Goal: Task Accomplishment & Management: Manage account settings

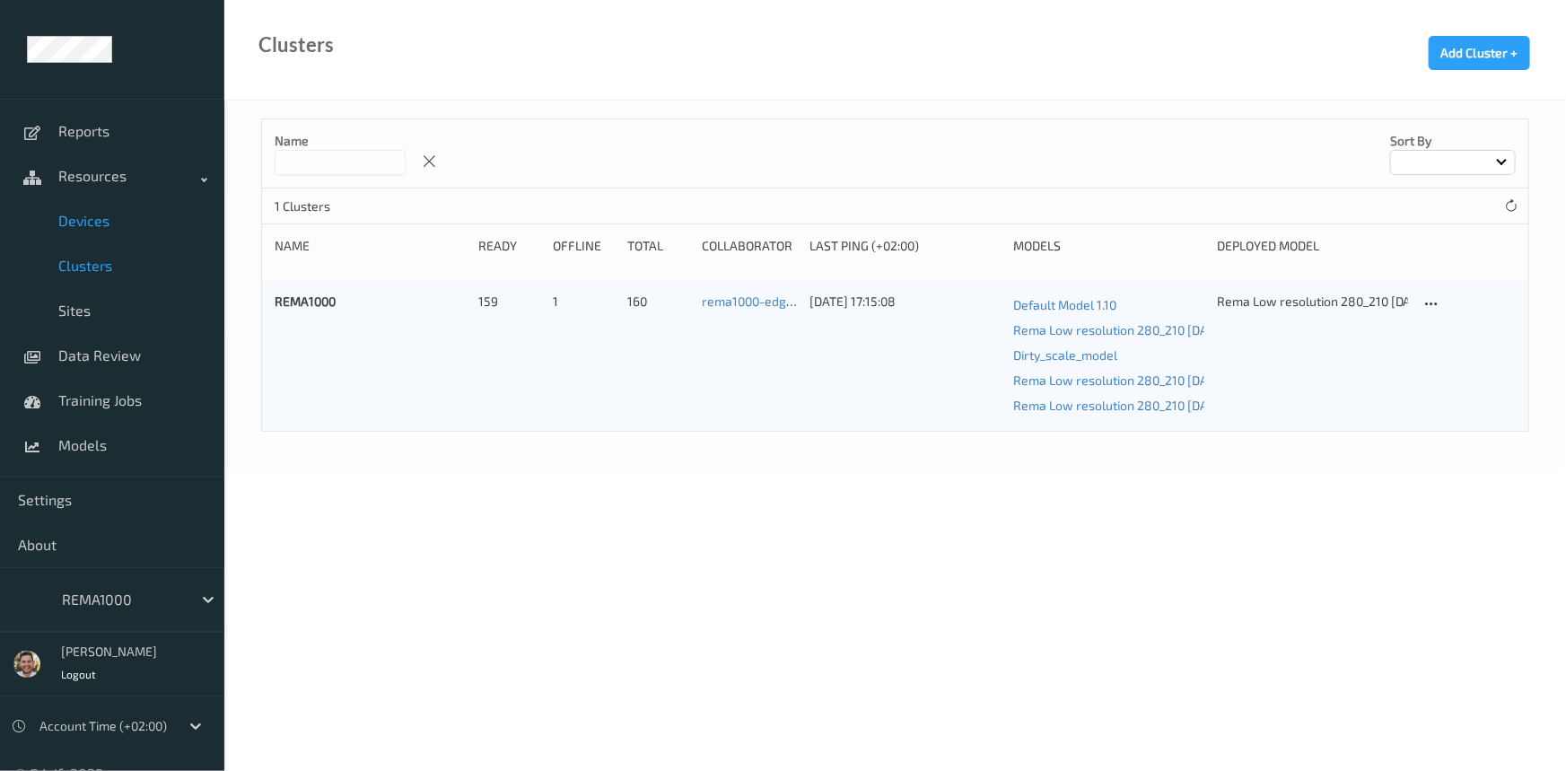
click at [115, 231] on link "Devices" at bounding box center [112, 220] width 224 height 45
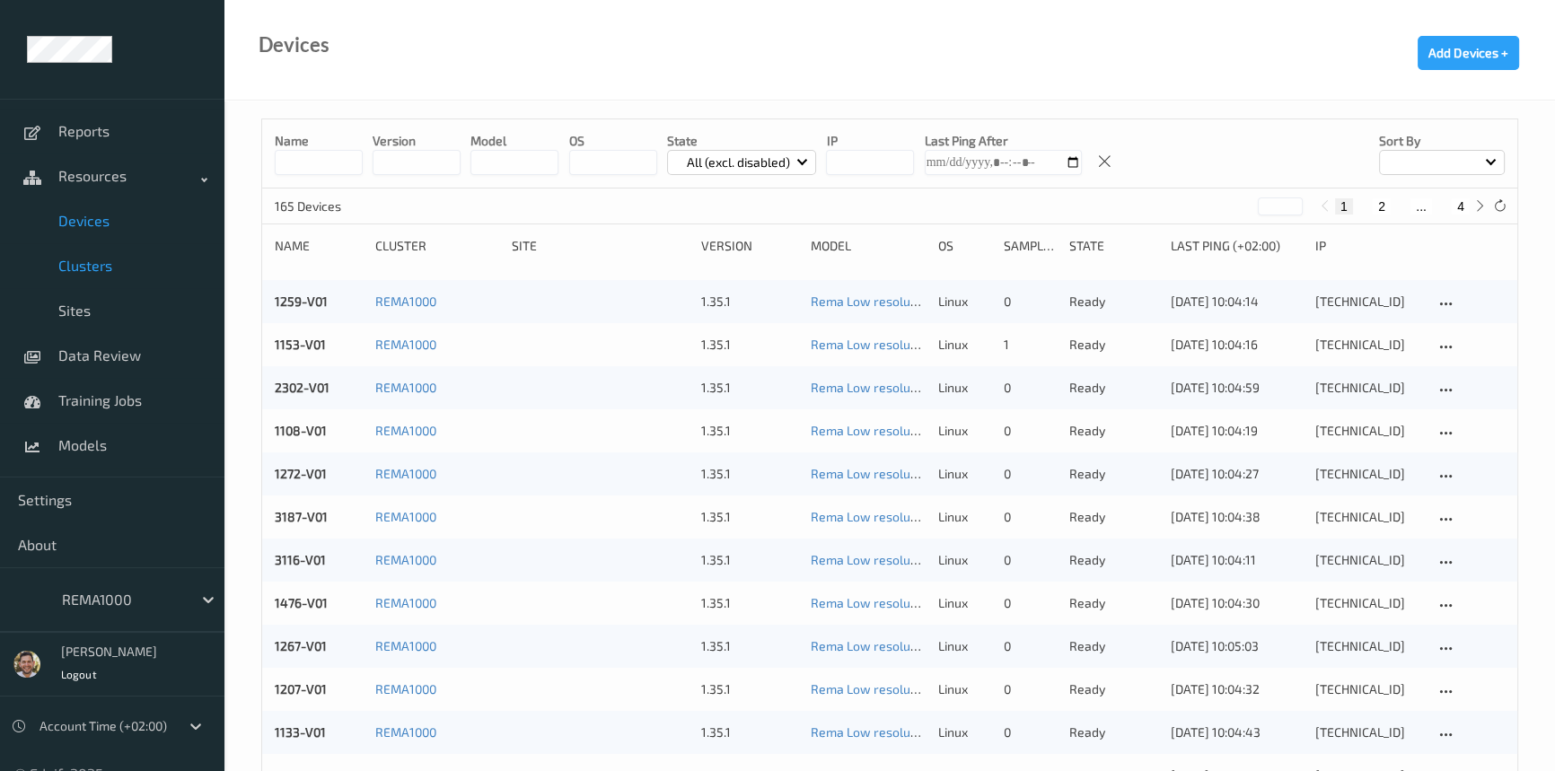
click at [110, 267] on span "Clusters" at bounding box center [132, 266] width 148 height 18
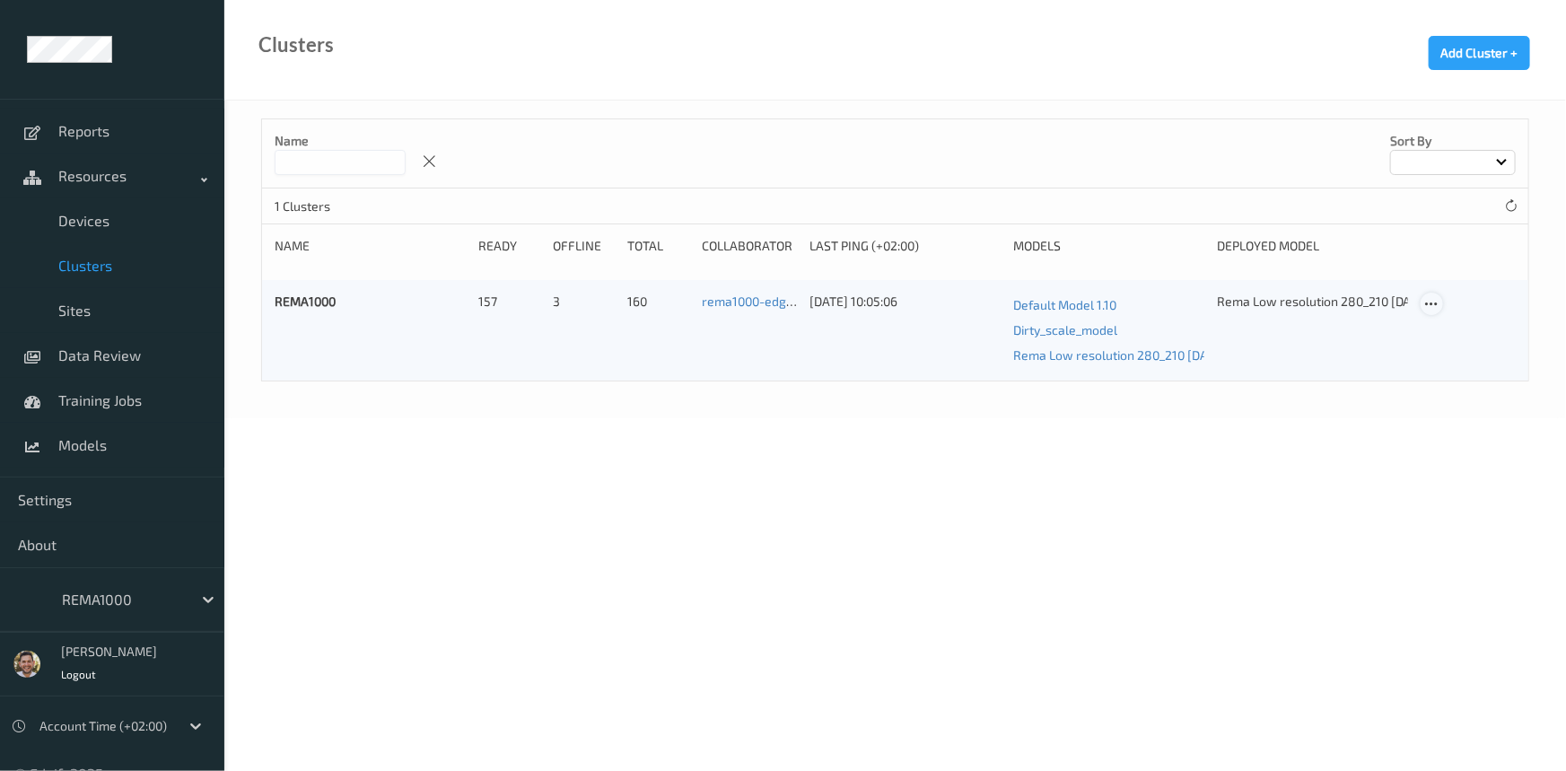
click at [1438, 305] on icon at bounding box center [1431, 304] width 15 height 16
click at [1460, 334] on div "Edit Cluster" at bounding box center [1482, 332] width 58 height 17
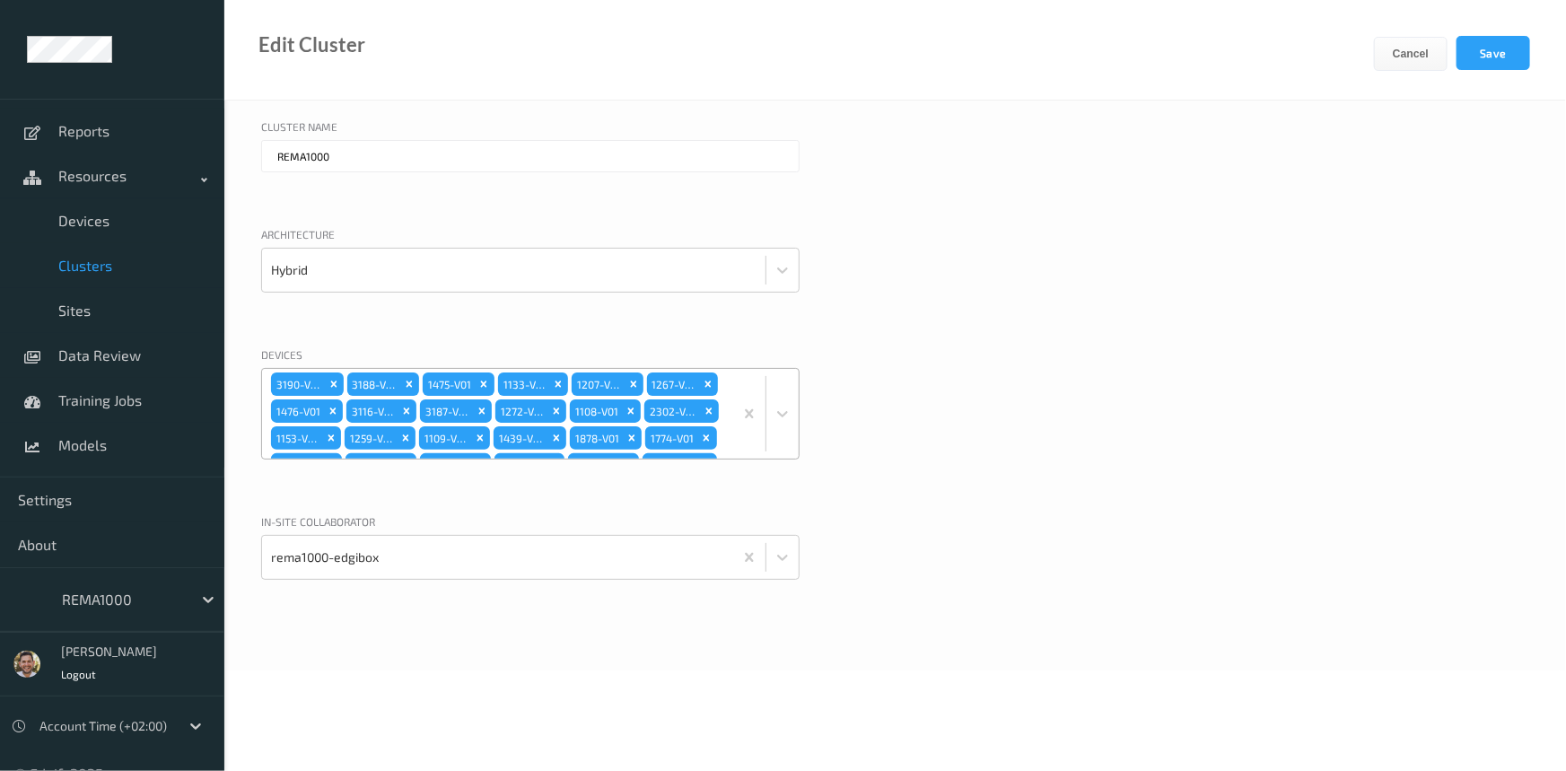
click at [679, 427] on div "3190-V01 3188-V01 1475-V01 1133-V01 1207-V01 1267-V01 1476-V01 3116-V01 3187-V0…" at bounding box center [497, 414] width 471 height 90
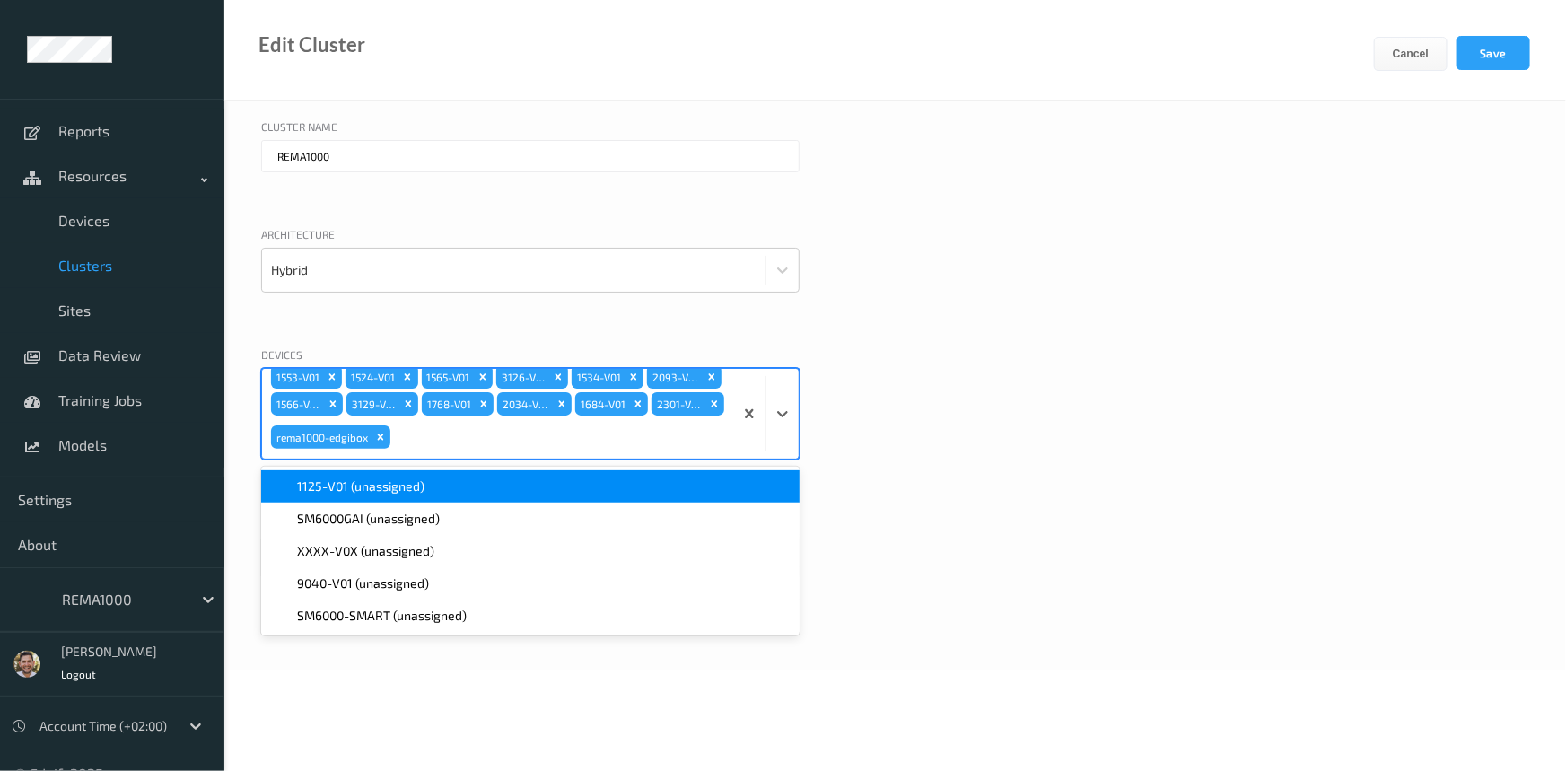
click at [460, 499] on div "1125-V01 (unassigned)" at bounding box center [530, 486] width 539 height 32
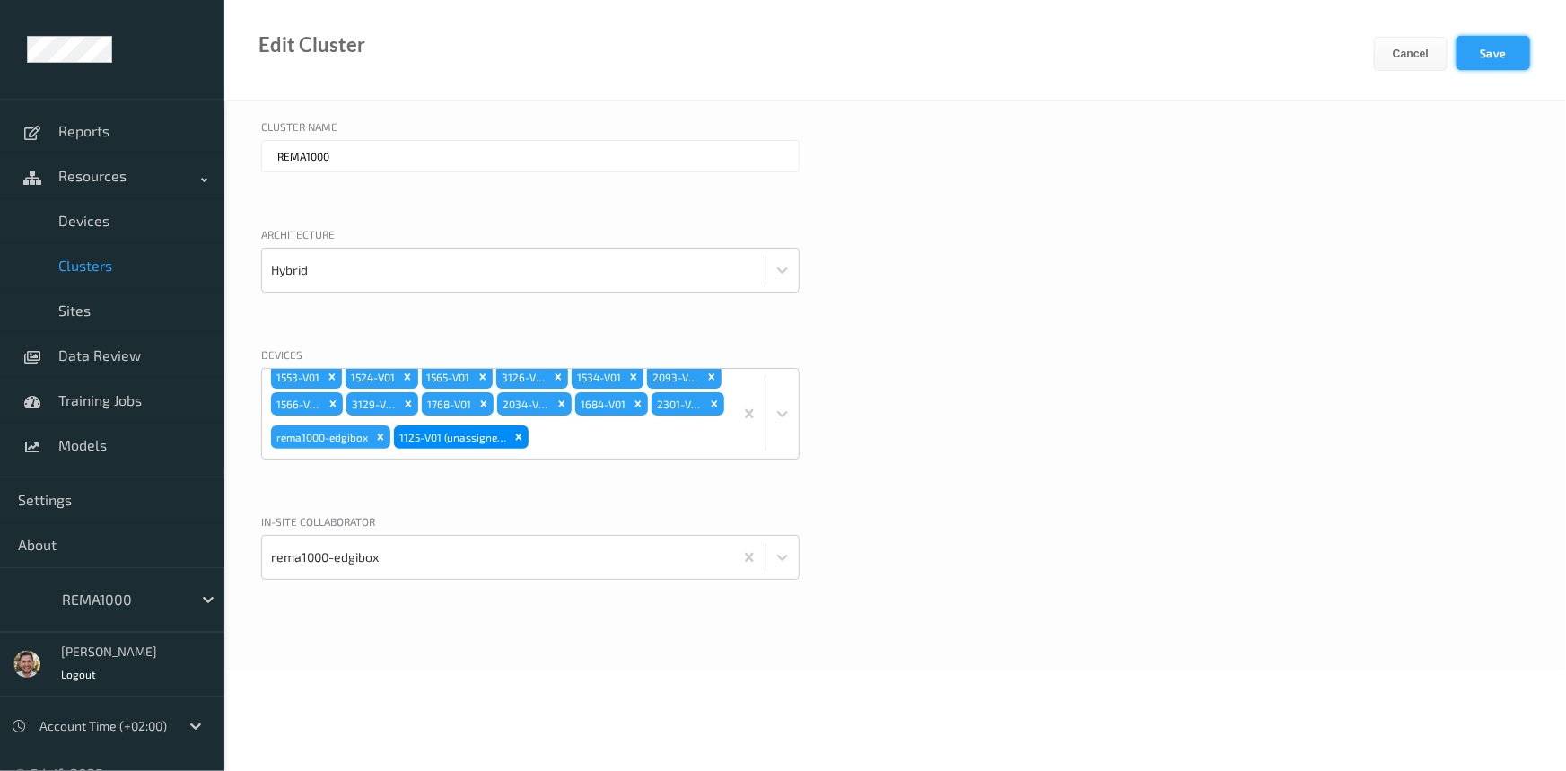
click at [1496, 48] on button "Save" at bounding box center [1494, 53] width 74 height 34
